Goal: Transaction & Acquisition: Purchase product/service

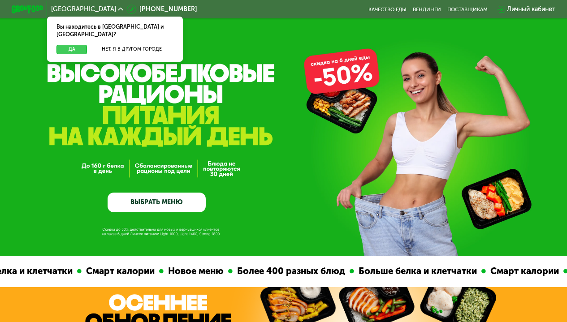
click at [67, 45] on button "Да" at bounding box center [71, 49] width 30 height 9
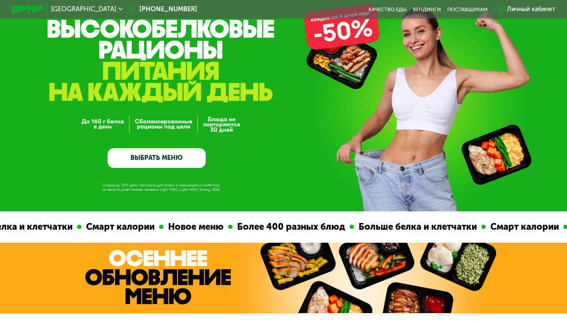
click at [133, 165] on link "ВЫБРАТЬ МЕНЮ" at bounding box center [157, 158] width 98 height 20
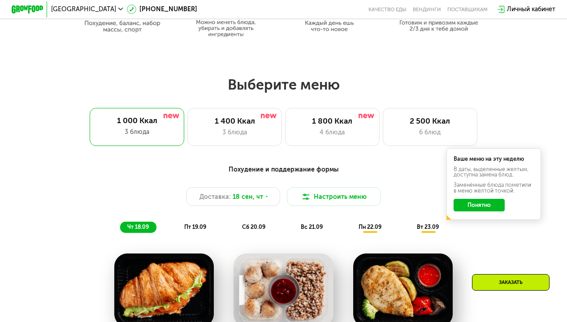
scroll to position [443, 0]
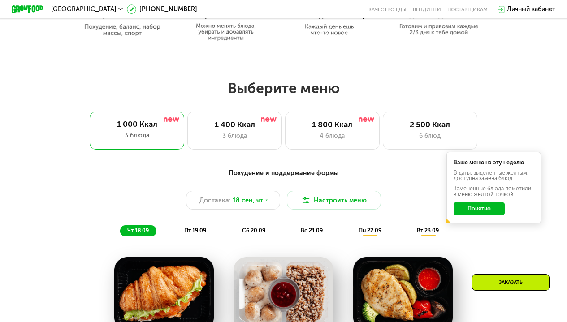
click at [492, 215] on button "Понятно" at bounding box center [479, 209] width 51 height 13
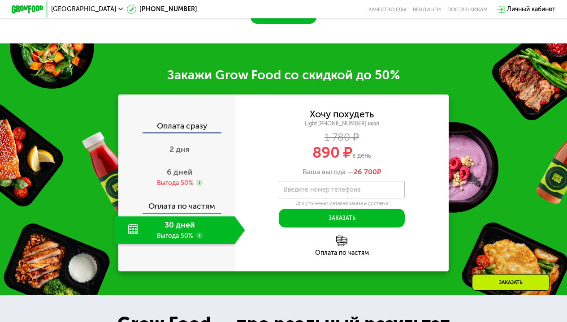
scroll to position [912, 0]
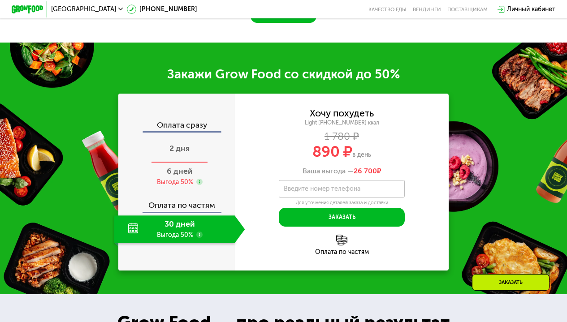
click at [177, 153] on span "2 дня" at bounding box center [179, 148] width 20 height 10
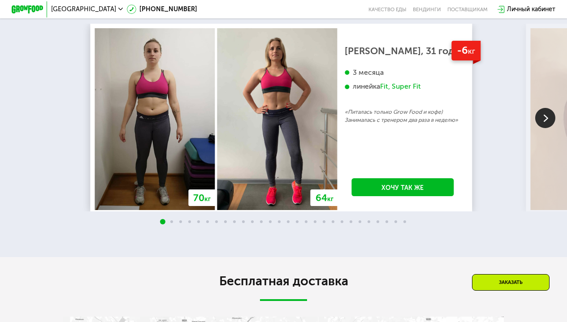
scroll to position [1519, 0]
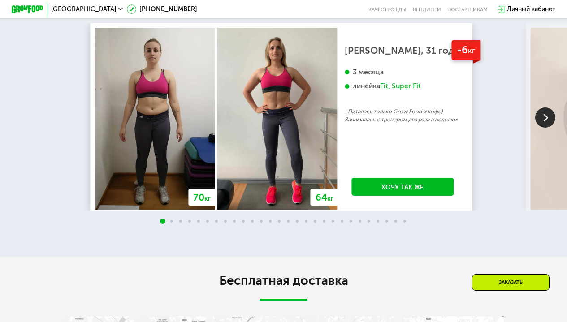
click at [540, 128] on img at bounding box center [545, 118] width 20 height 20
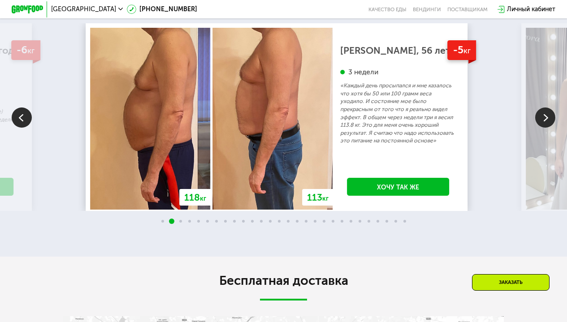
click at [540, 128] on img at bounding box center [545, 118] width 20 height 20
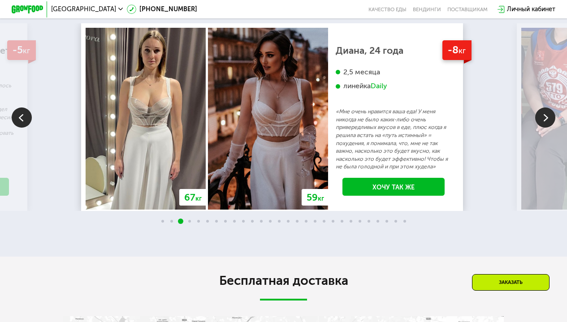
click at [540, 128] on img at bounding box center [545, 118] width 20 height 20
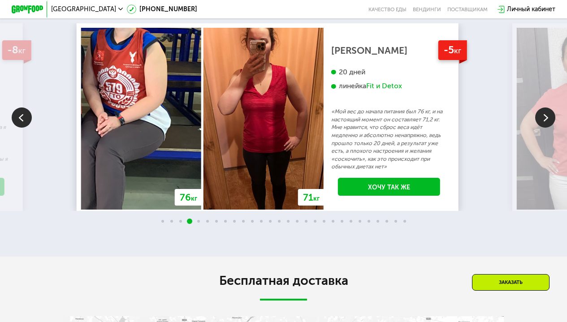
click at [540, 128] on img at bounding box center [545, 118] width 20 height 20
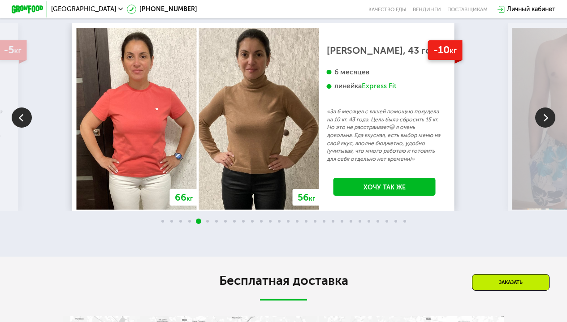
click at [540, 128] on img at bounding box center [545, 118] width 20 height 20
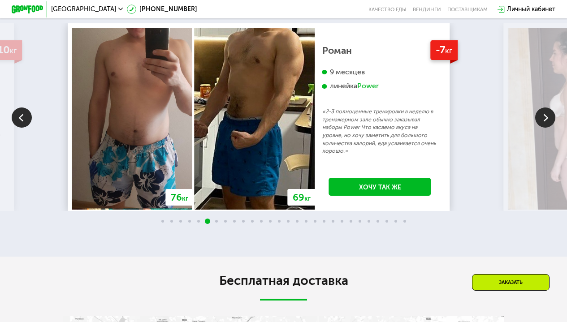
click at [540, 128] on img at bounding box center [545, 118] width 20 height 20
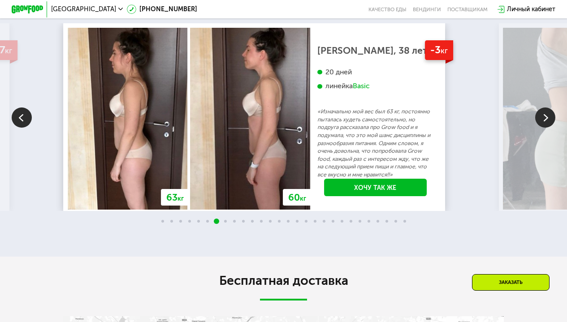
click at [540, 128] on img at bounding box center [545, 118] width 20 height 20
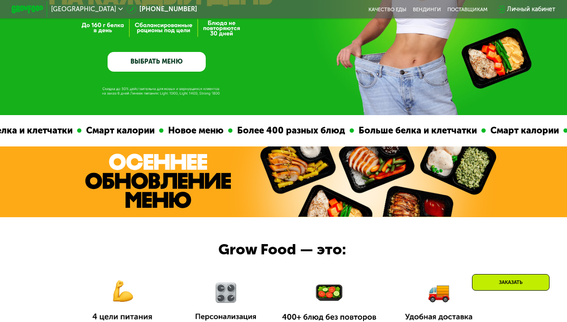
scroll to position [125, 0]
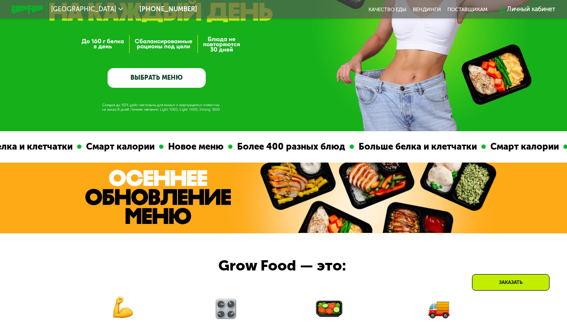
click at [173, 80] on link "ВЫБРАТЬ МЕНЮ" at bounding box center [157, 78] width 98 height 20
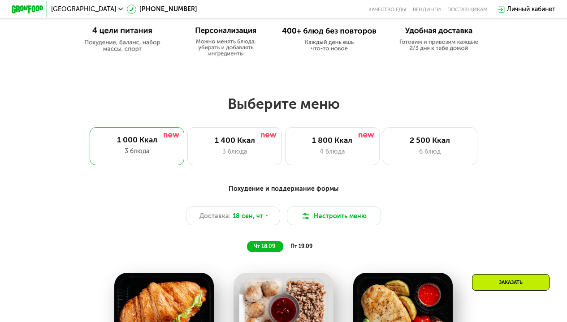
scroll to position [439, 0]
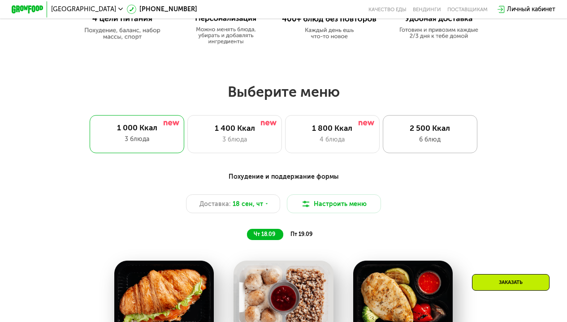
click at [398, 152] on div "2 500 Ккал 6 блюд" at bounding box center [430, 134] width 95 height 38
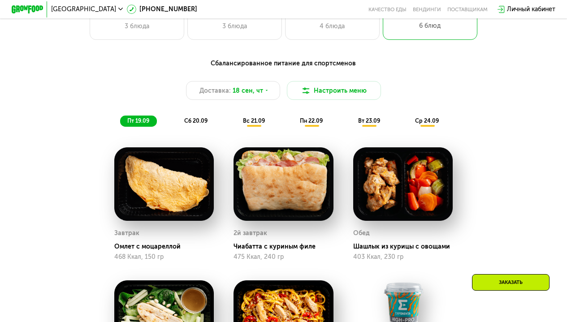
scroll to position [540, 0]
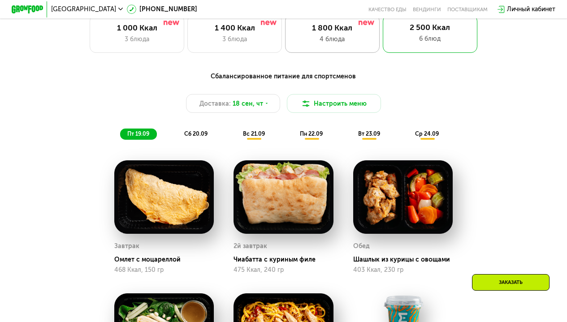
click at [341, 38] on div "4 блюда" at bounding box center [333, 39] width 78 height 9
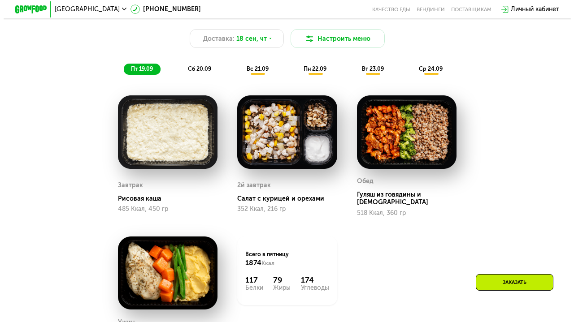
scroll to position [605, 0]
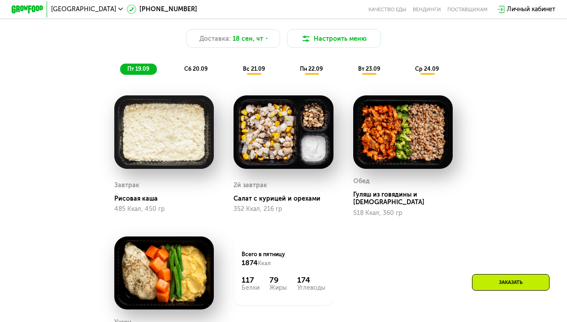
click at [198, 72] on span "сб 20.09" at bounding box center [195, 68] width 23 height 7
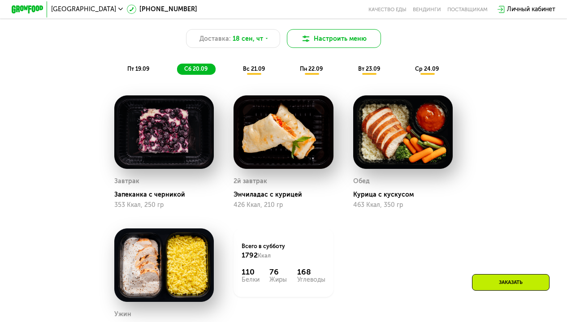
click at [322, 48] on button "Настроить меню" at bounding box center [334, 38] width 95 height 19
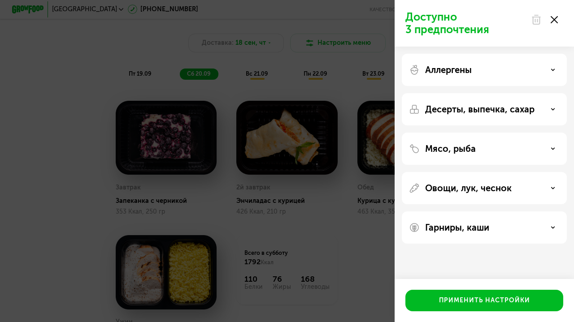
click at [449, 72] on p "Аллергены" at bounding box center [448, 70] width 47 height 11
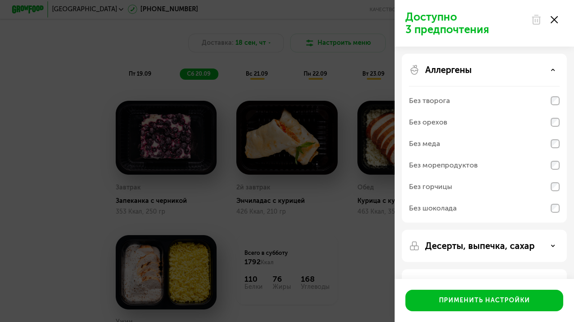
click at [449, 72] on p "Аллергены" at bounding box center [448, 70] width 47 height 11
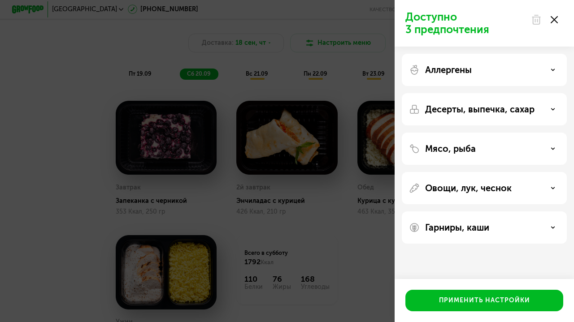
click at [449, 98] on div "Десерты, выпечка, сахар" at bounding box center [484, 109] width 165 height 32
click at [448, 107] on p "Десерты, выпечка, сахар" at bounding box center [479, 109] width 109 height 11
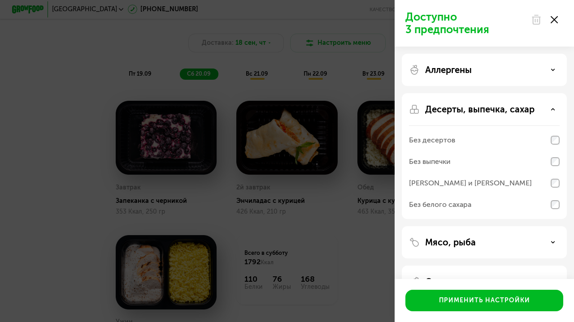
click at [448, 107] on p "Десерты, выпечка, сахар" at bounding box center [479, 109] width 109 height 11
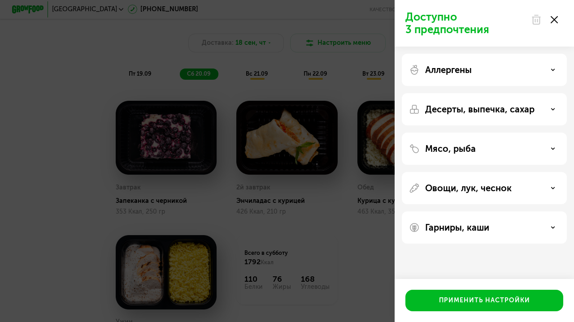
click at [449, 150] on p "Мясо, рыба" at bounding box center [450, 148] width 51 height 11
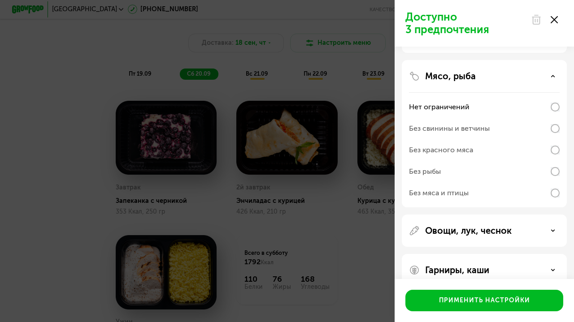
scroll to position [75, 0]
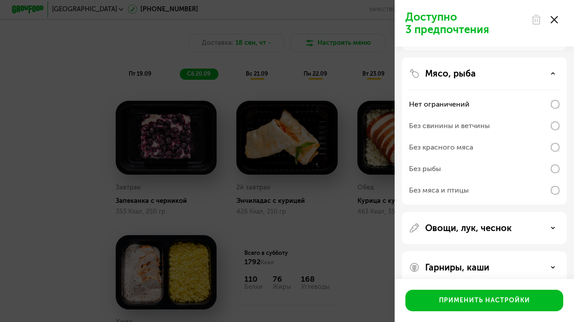
click at [449, 73] on p "Мясо, рыба" at bounding box center [450, 73] width 51 height 11
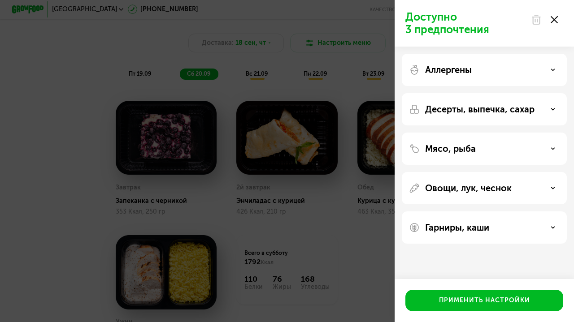
click at [448, 108] on p "Десерты, выпечка, сахар" at bounding box center [479, 109] width 109 height 11
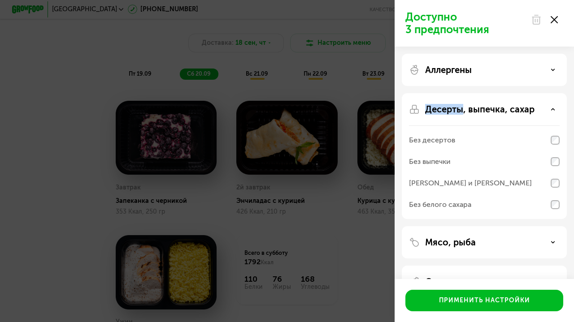
click at [448, 108] on p "Десерты, выпечка, сахар" at bounding box center [479, 109] width 109 height 11
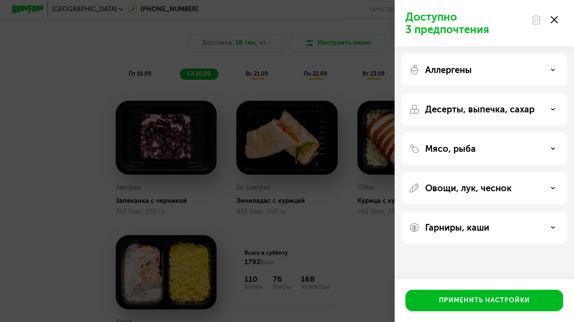
click at [445, 191] on p "Овощи, лук, чеснок" at bounding box center [468, 188] width 86 height 11
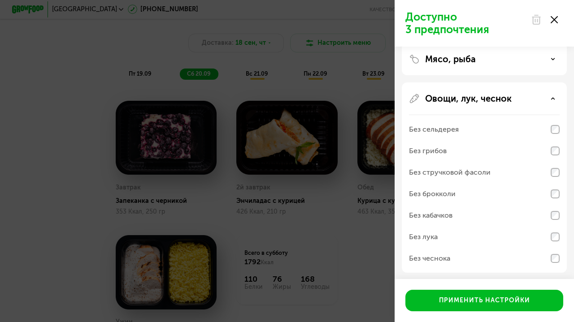
scroll to position [121, 0]
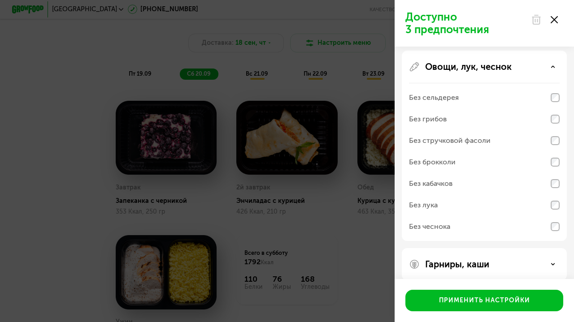
click at [458, 65] on p "Овощи, лук, чеснок" at bounding box center [468, 66] width 86 height 11
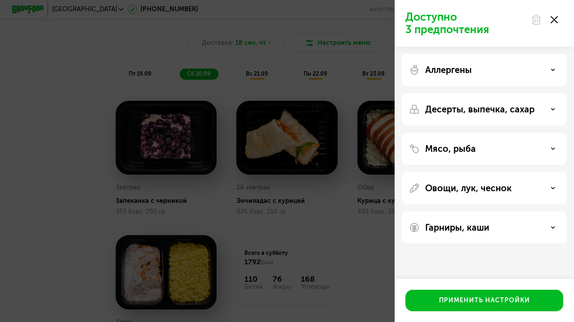
click at [447, 228] on p "Гарниры, каши" at bounding box center [457, 227] width 64 height 11
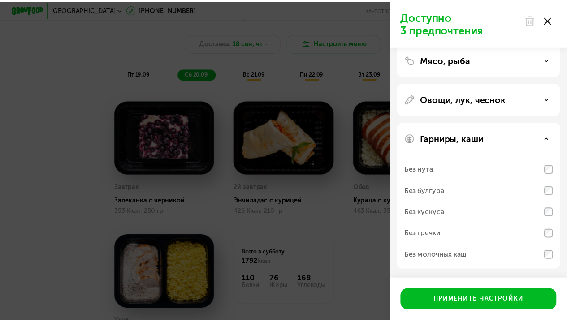
scroll to position [89, 0]
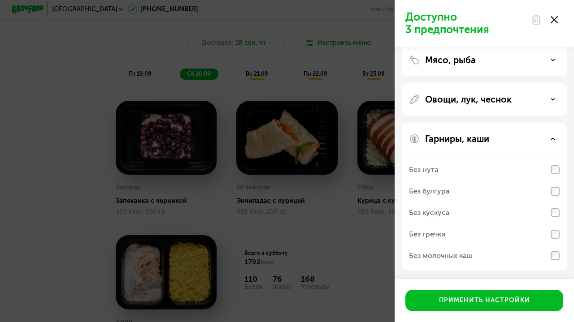
click at [553, 18] on use at bounding box center [553, 19] width 7 height 7
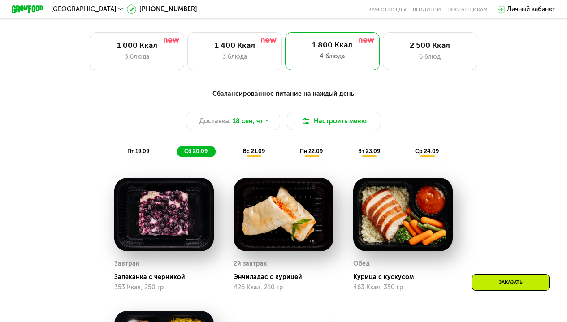
scroll to position [524, 0]
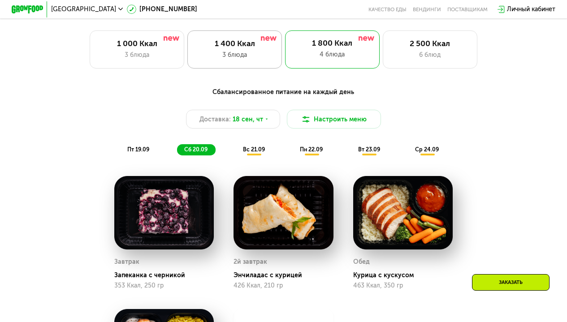
click at [241, 56] on div "3 блюда" at bounding box center [235, 54] width 78 height 9
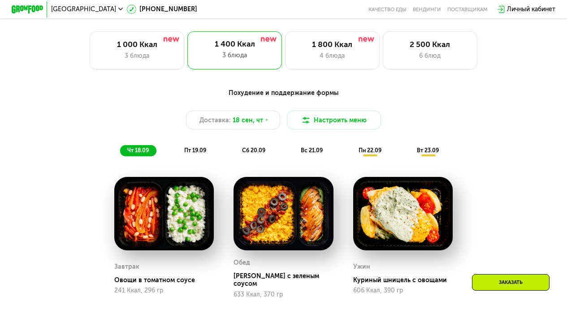
scroll to position [522, 0]
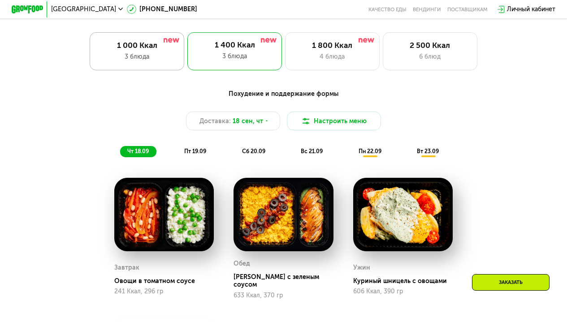
click at [145, 56] on div "3 блюда" at bounding box center [137, 56] width 78 height 9
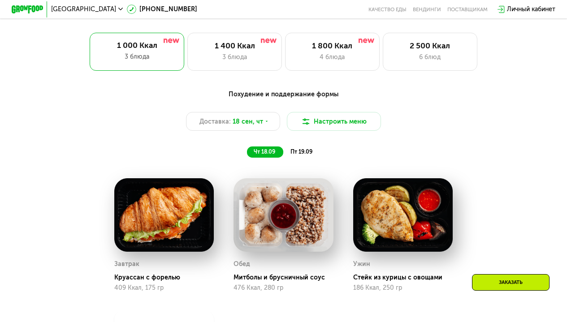
scroll to position [521, 0]
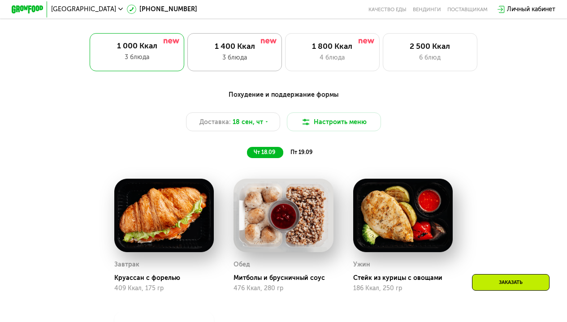
click at [233, 62] on div "3 блюда" at bounding box center [235, 57] width 78 height 9
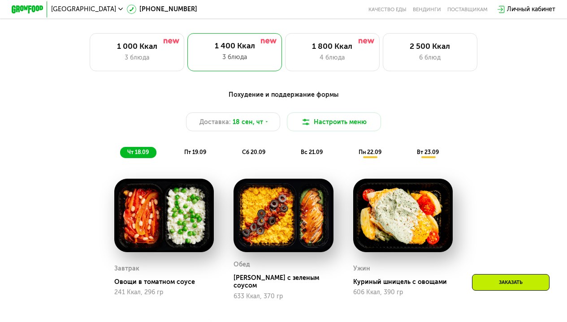
click at [192, 156] on span "пт 19.09" at bounding box center [195, 152] width 22 height 7
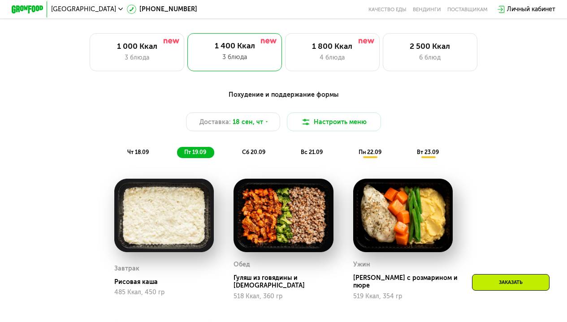
click at [245, 156] on span "сб 20.09" at bounding box center [253, 152] width 23 height 7
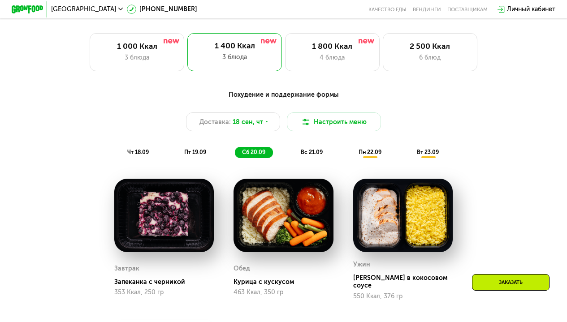
click at [307, 146] on div "Похудение и поддержание формы Доставка: [DATE] Настроить меню чт 18.09 пт 19.09…" at bounding box center [283, 124] width 466 height 68
click at [308, 156] on span "вс 21.09" at bounding box center [312, 152] width 22 height 7
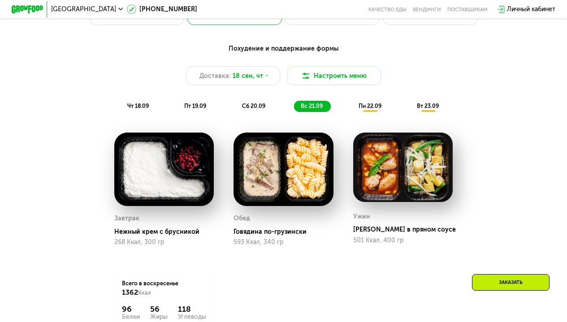
scroll to position [566, 0]
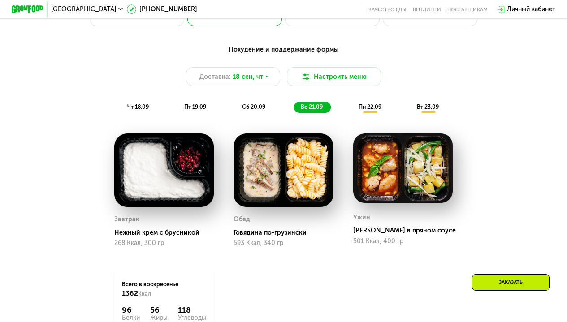
click at [425, 110] on span "вт 23.09" at bounding box center [428, 107] width 22 height 7
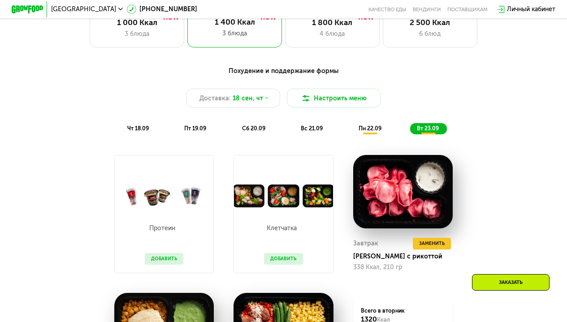
scroll to position [451, 0]
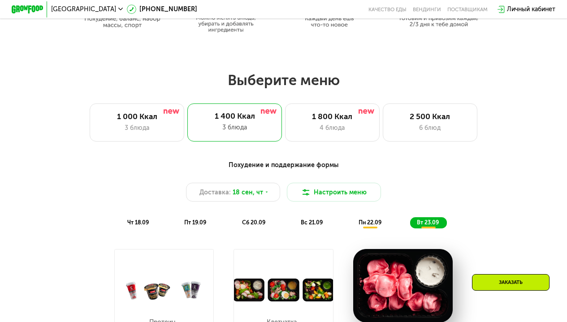
click at [489, 289] on div "Заказать" at bounding box center [511, 282] width 78 height 17
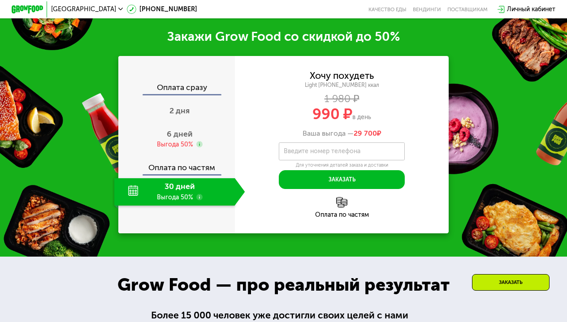
scroll to position [1004, 0]
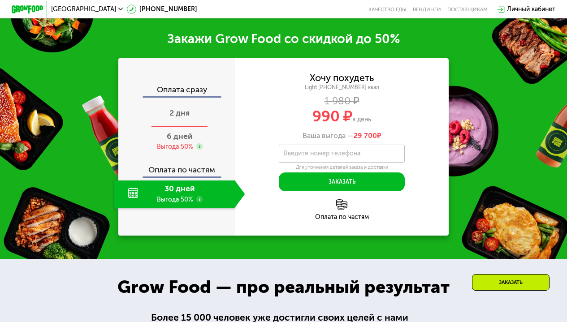
click at [194, 107] on div "2 дня" at bounding box center [179, 113] width 131 height 27
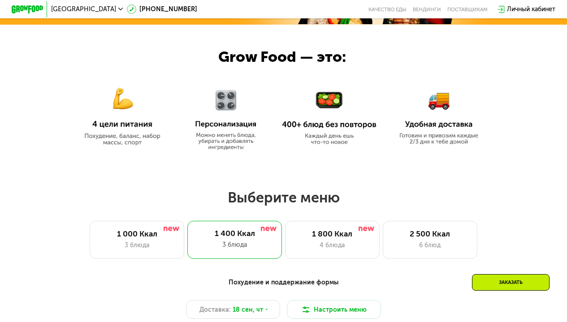
scroll to position [423, 0]
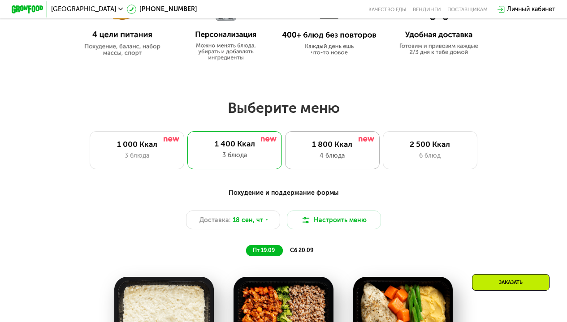
click at [308, 153] on div "1 800 Ккал 4 блюда" at bounding box center [332, 150] width 95 height 38
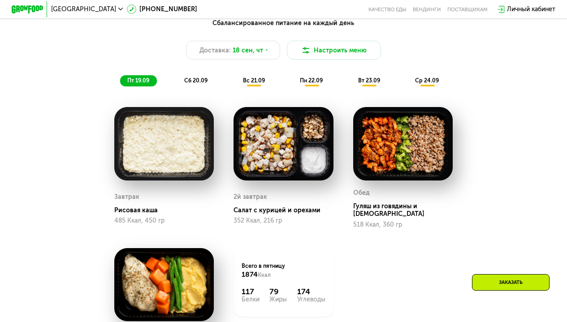
scroll to position [598, 0]
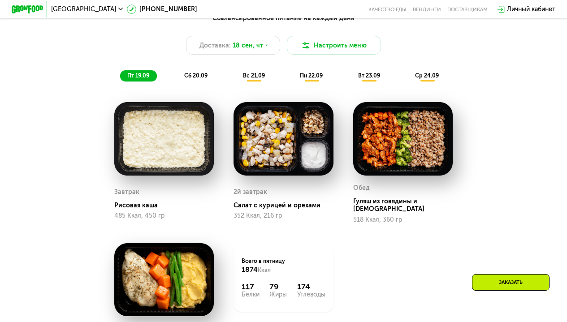
click at [189, 78] on span "сб 20.09" at bounding box center [195, 75] width 23 height 7
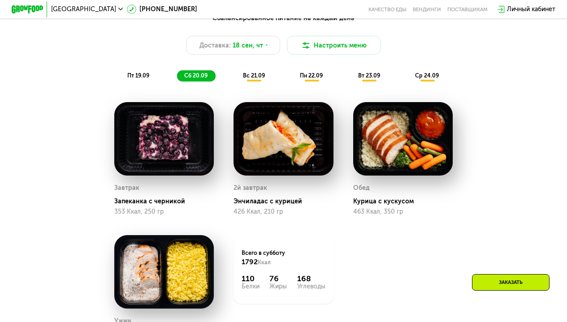
click at [256, 79] on span "вс 21.09" at bounding box center [254, 75] width 22 height 7
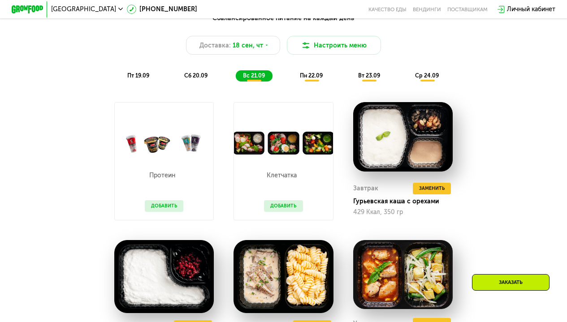
scroll to position [627, 0]
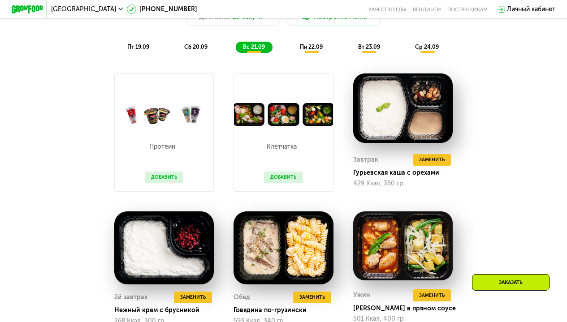
click at [287, 181] on button "Добавить" at bounding box center [283, 178] width 39 height 12
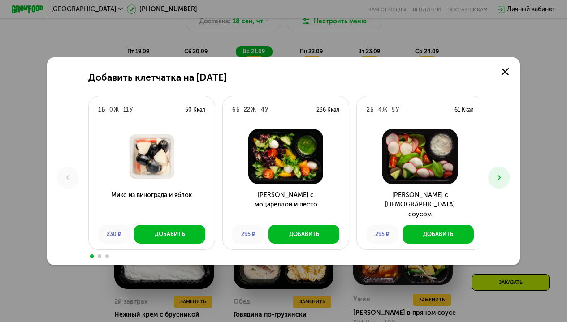
scroll to position [622, 0]
click at [502, 73] on link at bounding box center [505, 72] width 16 height 16
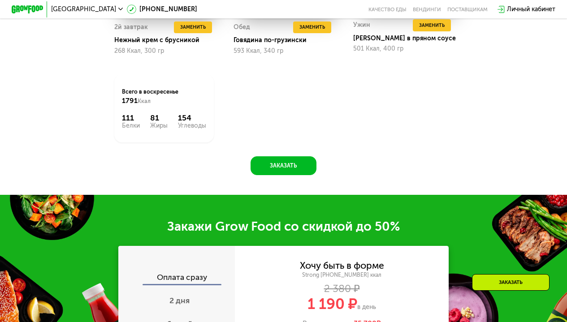
scroll to position [957, 0]
